Goal: Check status: Check status

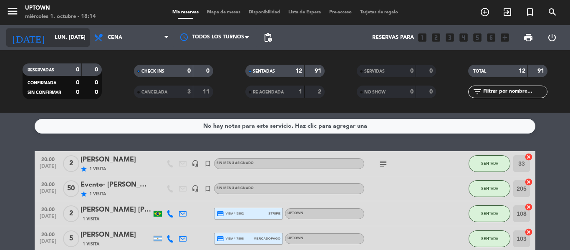
click at [70, 40] on input "lun. [DATE]" at bounding box center [85, 37] width 70 height 14
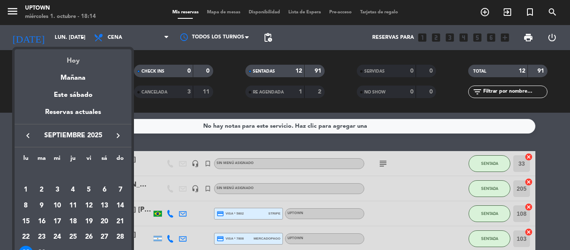
click at [75, 58] on div "Hoy" at bounding box center [73, 57] width 117 height 17
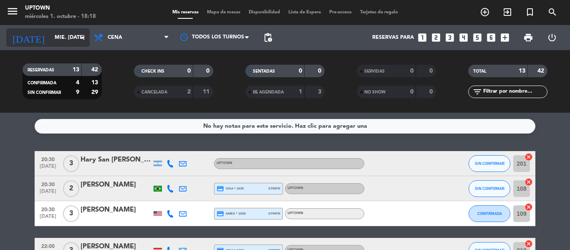
click at [53, 30] on div "[DATE] mié. [DATE] arrow_drop_down" at bounding box center [47, 37] width 83 height 18
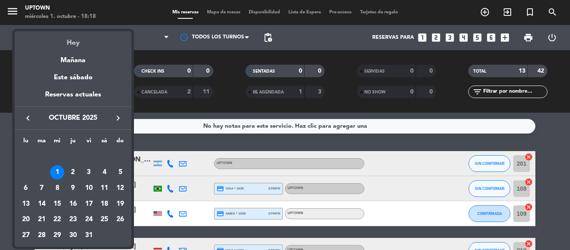
click at [56, 40] on div "Hoy" at bounding box center [73, 39] width 117 height 17
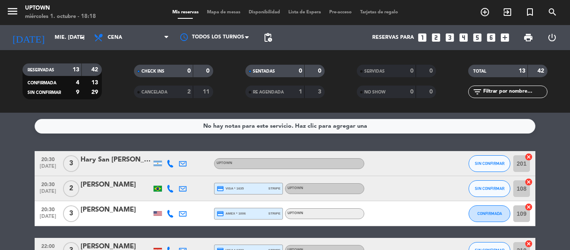
click at [116, 140] on div "No hay notas para este servicio. Haz clic para agregar una 20:30 [DATE] 3 Hary …" at bounding box center [285, 181] width 570 height 137
click at [50, 39] on input "mié. [DATE]" at bounding box center [85, 37] width 70 height 14
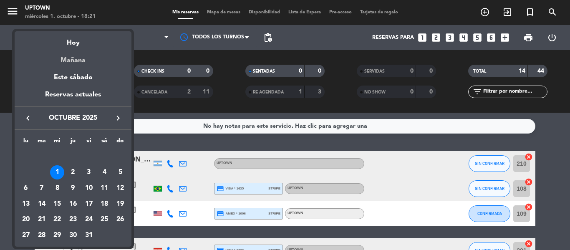
click at [58, 58] on div "Mañana" at bounding box center [73, 57] width 117 height 17
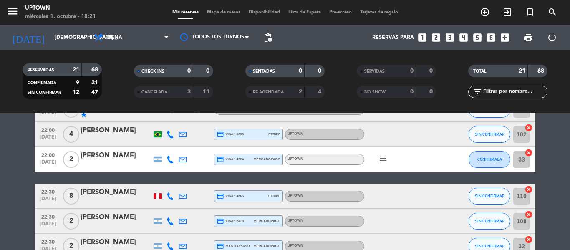
scroll to position [473, 0]
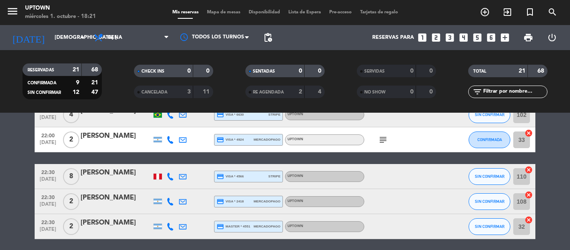
click at [381, 139] on icon "subject" at bounding box center [383, 140] width 10 height 10
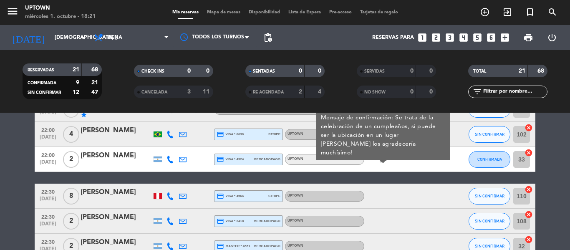
scroll to position [445, 0]
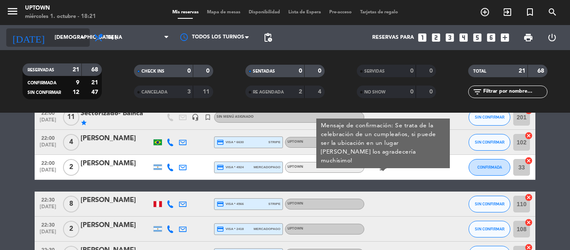
click at [62, 40] on input "[DEMOGRAPHIC_DATA] [DATE]" at bounding box center [85, 37] width 70 height 14
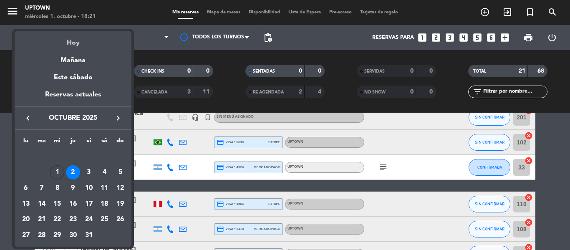
click at [69, 45] on div "Hoy" at bounding box center [73, 39] width 117 height 17
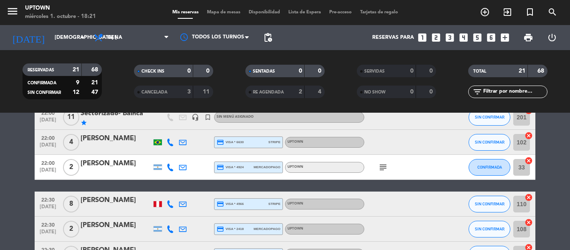
type input "mié. [DATE]"
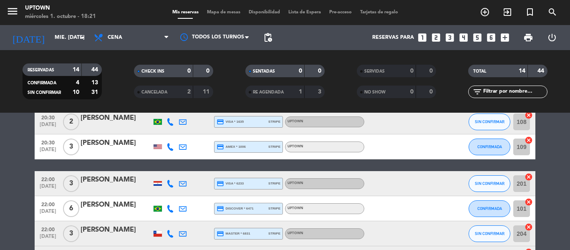
scroll to position [0, 0]
